Goal: Task Accomplishment & Management: Use online tool/utility

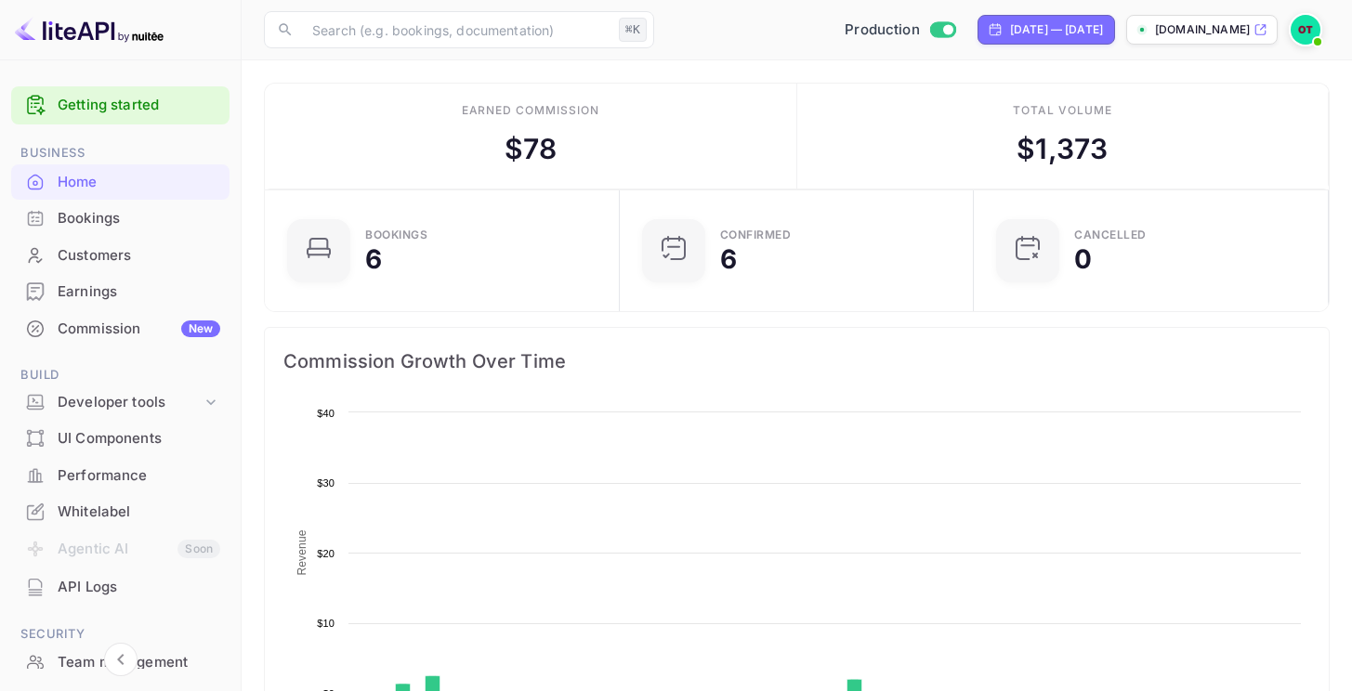
scroll to position [288, 330]
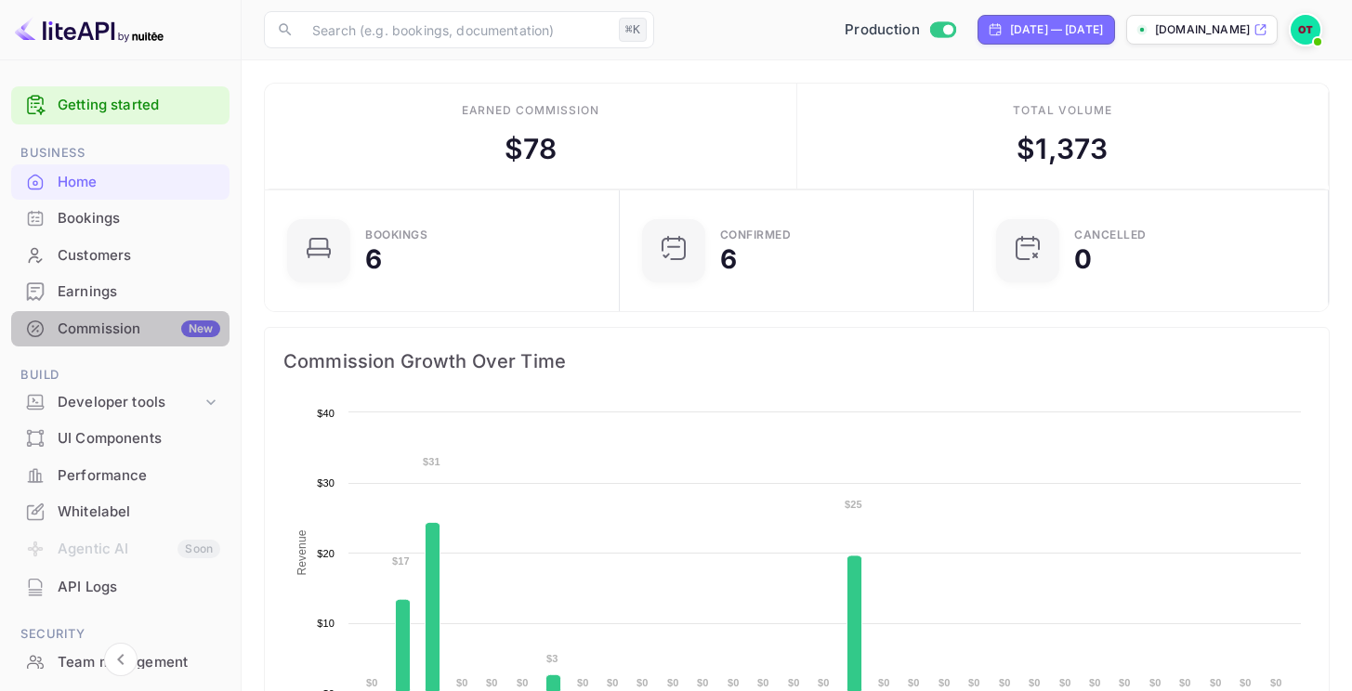
click at [137, 336] on div "Commission New" at bounding box center [139, 329] width 163 height 21
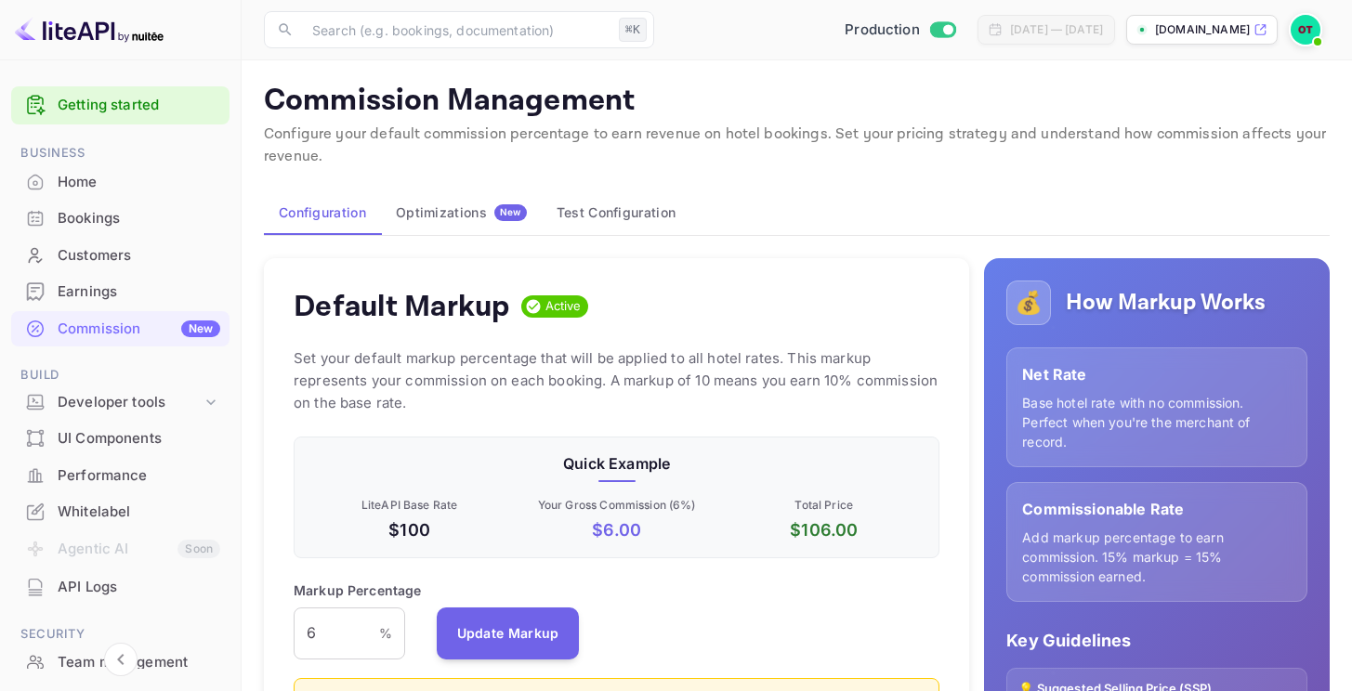
scroll to position [316, 632]
click at [482, 205] on div "Optimizations New" at bounding box center [461, 212] width 131 height 17
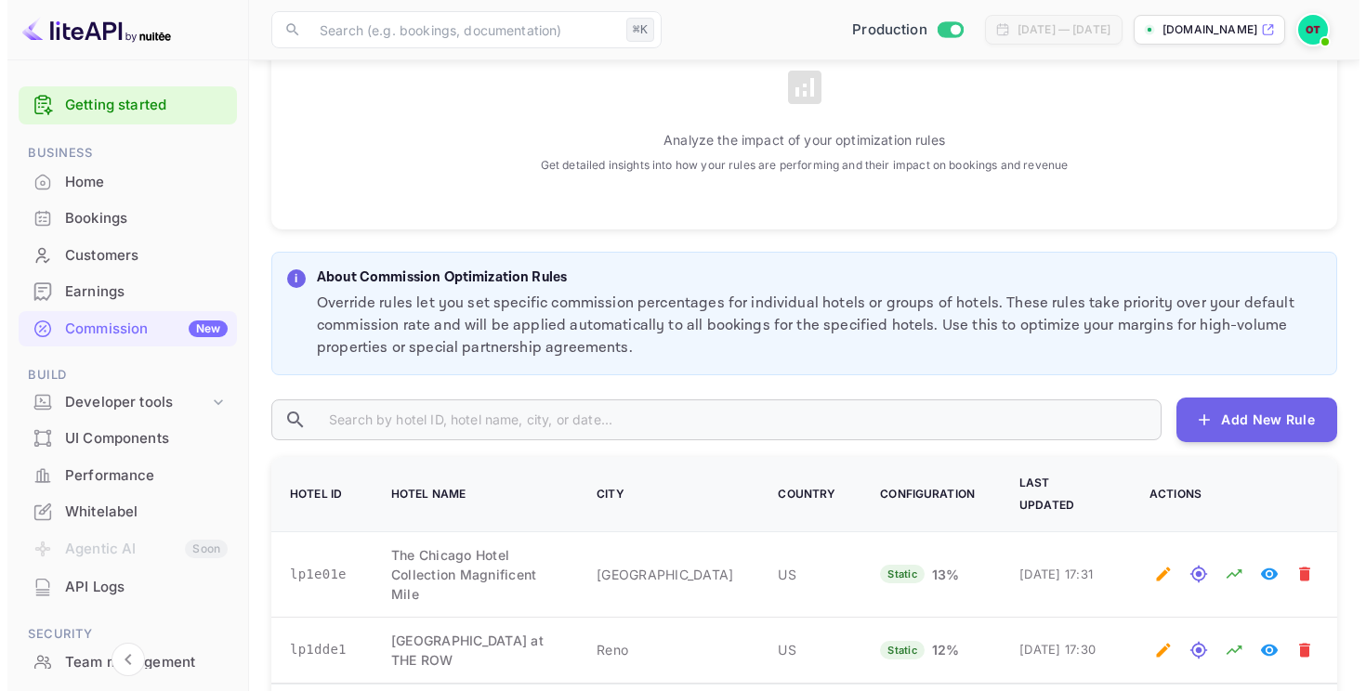
scroll to position [703, 0]
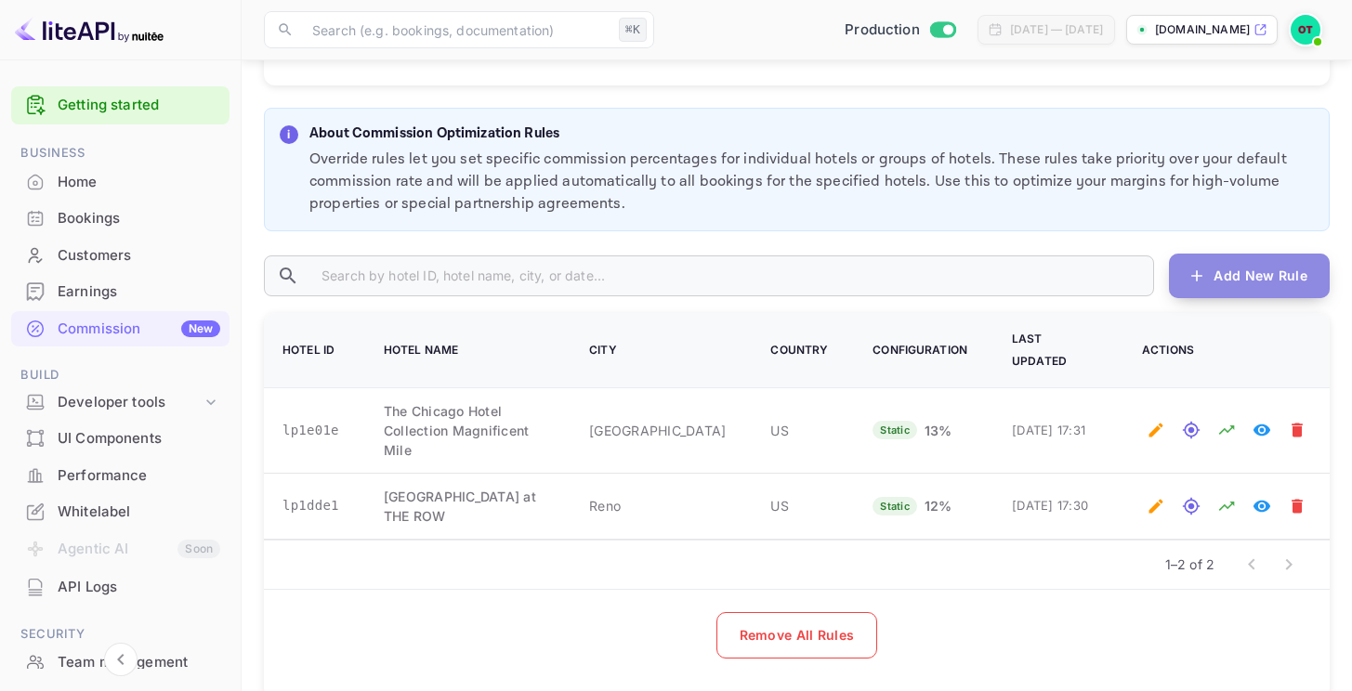
click at [1249, 270] on button "Add New Rule" at bounding box center [1249, 276] width 161 height 45
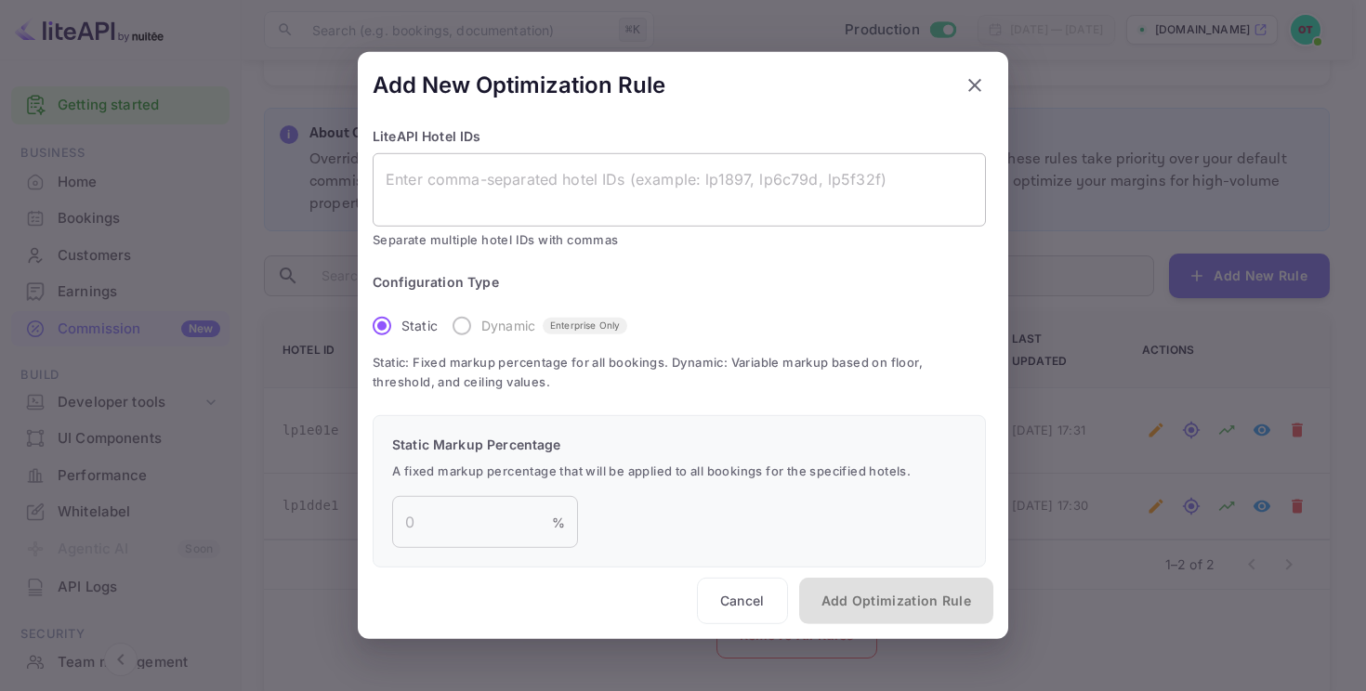
click at [744, 162] on div "x ​" at bounding box center [679, 189] width 613 height 73
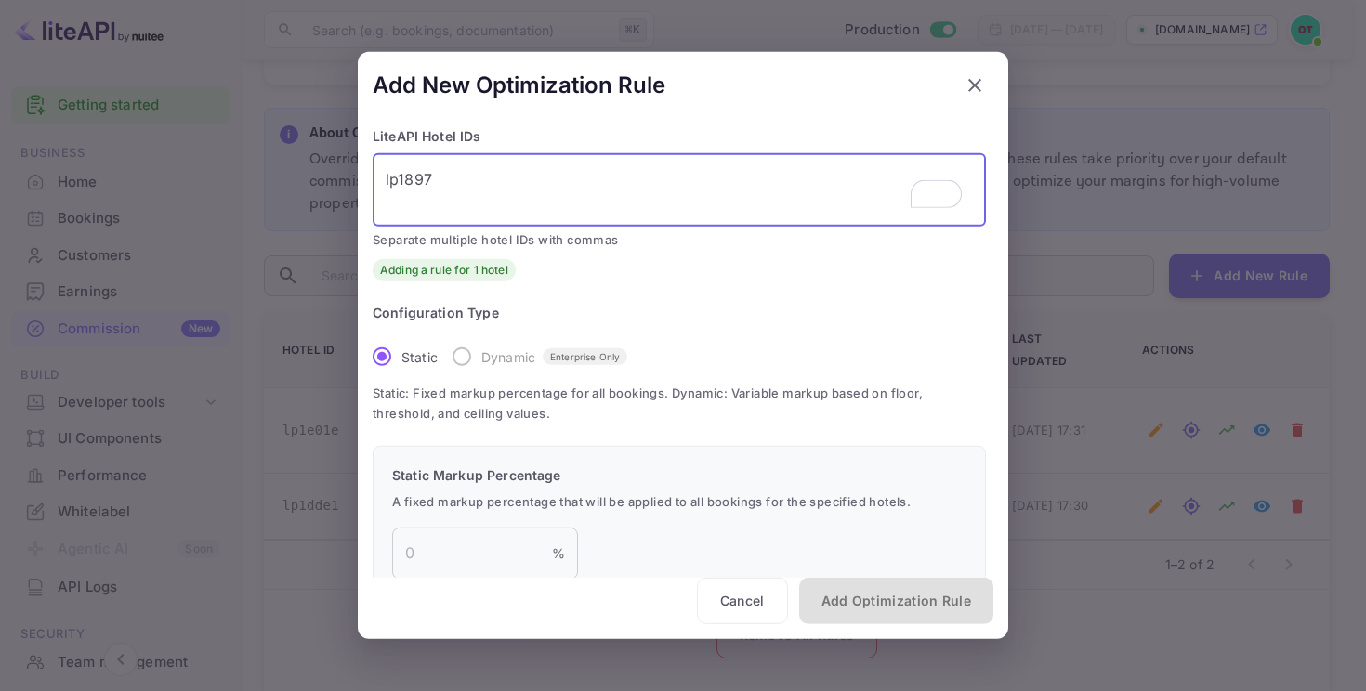
scroll to position [65, 0]
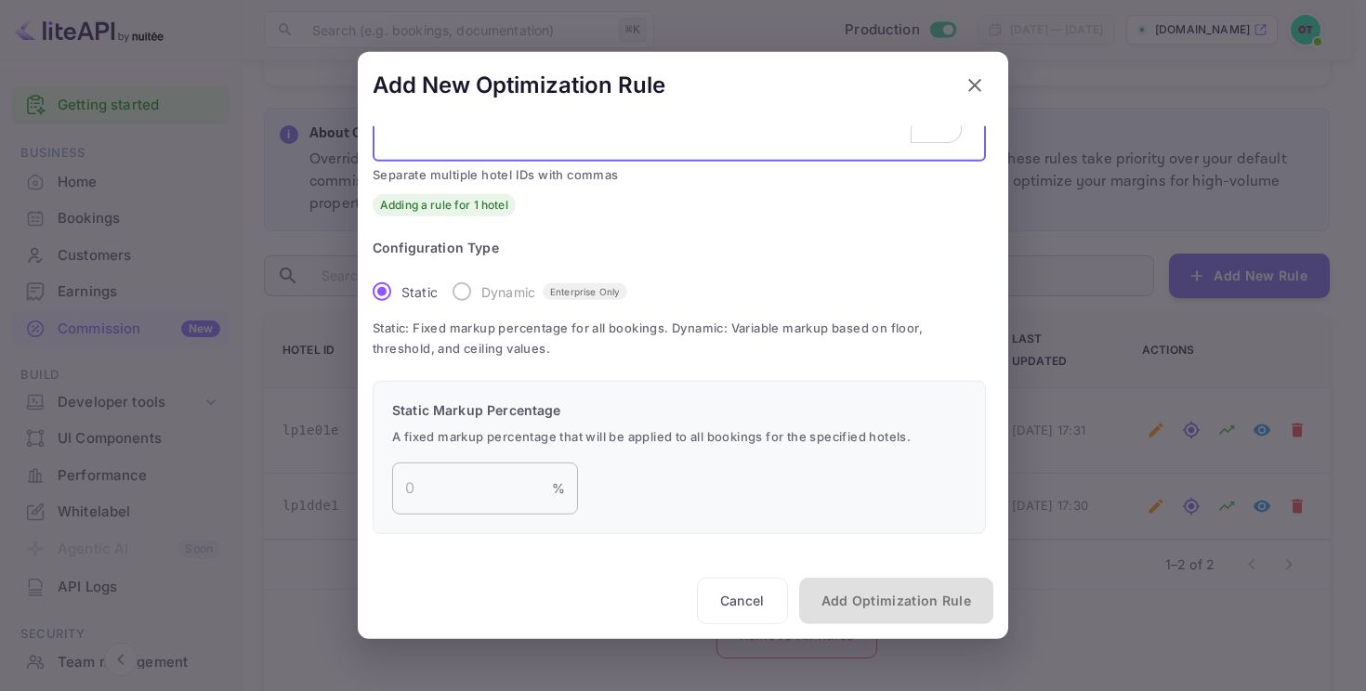
type textarea "lp1897"
click at [489, 487] on input "number" at bounding box center [472, 489] width 160 height 52
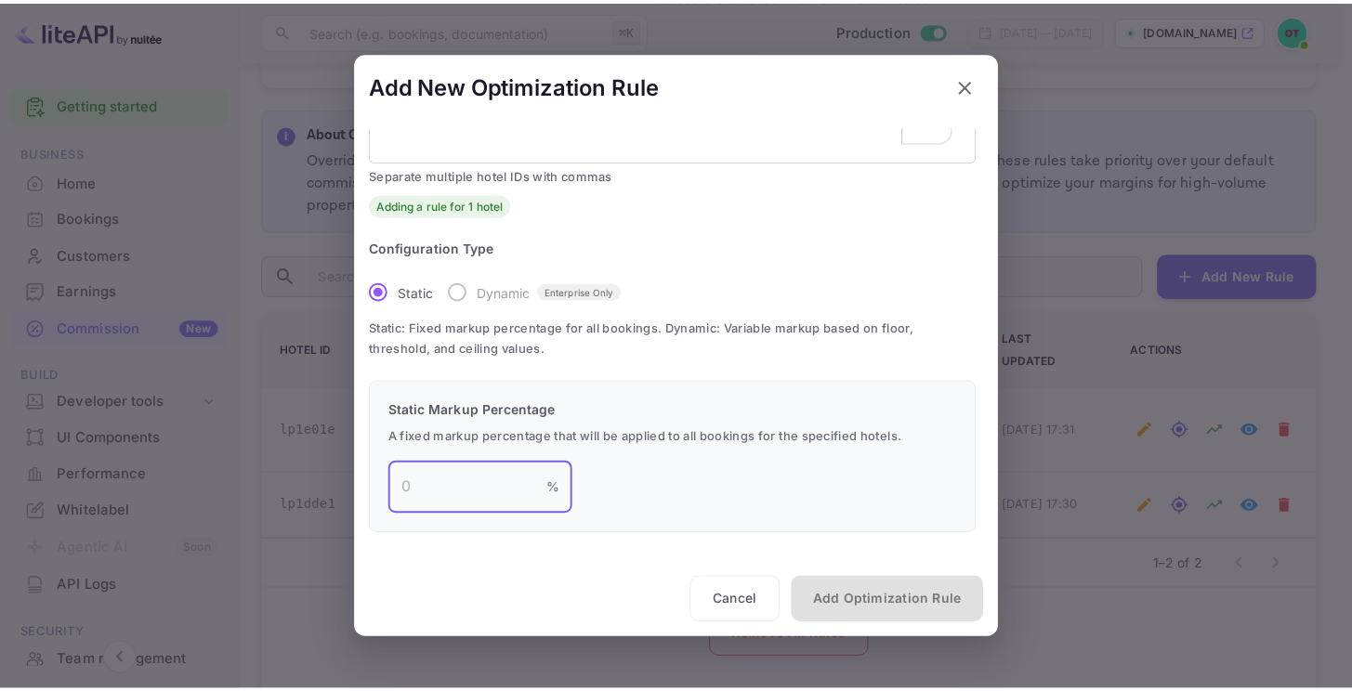
scroll to position [0, 0]
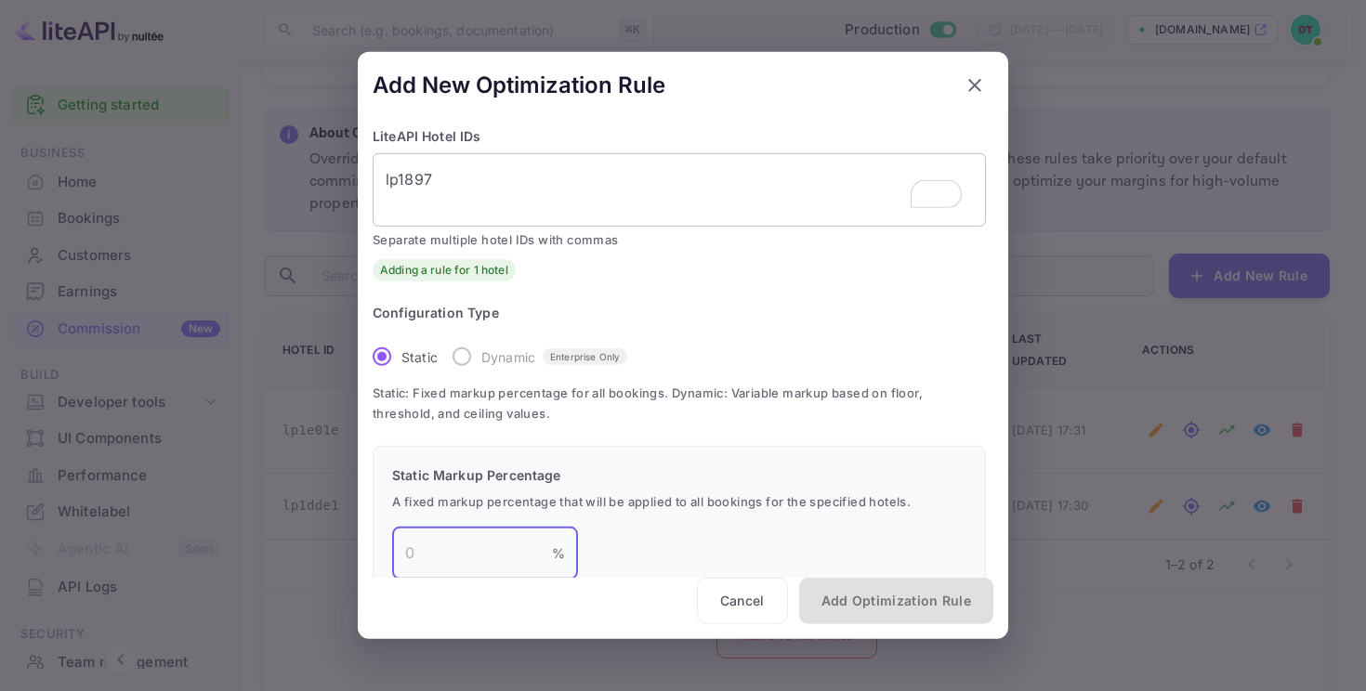
click at [528, 205] on textarea "lp1897" at bounding box center [679, 189] width 587 height 43
click at [727, 602] on button "Cancel" at bounding box center [742, 601] width 91 height 46
